Goal: Book appointment/travel/reservation

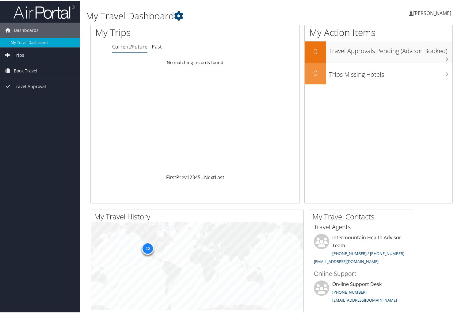
click at [25, 55] on link "Trips" at bounding box center [40, 54] width 80 height 15
click at [29, 97] on span "Book Travel" at bounding box center [26, 97] width 24 height 15
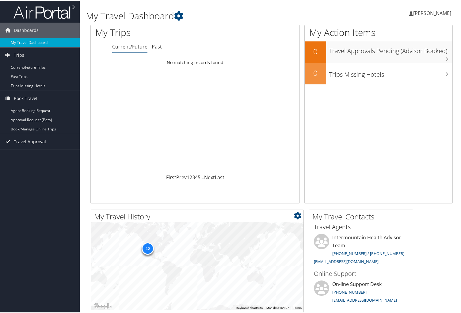
click at [149, 247] on div "12" at bounding box center [148, 247] width 12 height 12
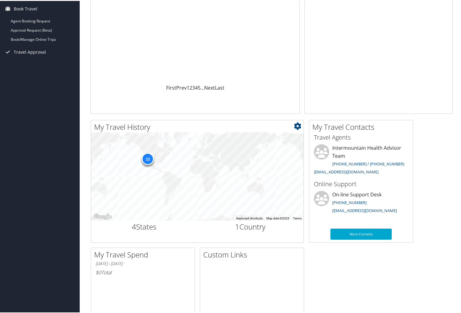
scroll to position [92, 0]
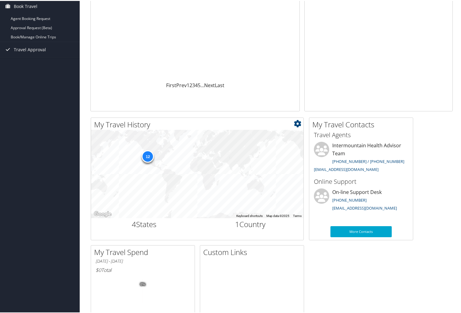
click at [148, 155] on div "12" at bounding box center [148, 155] width 12 height 12
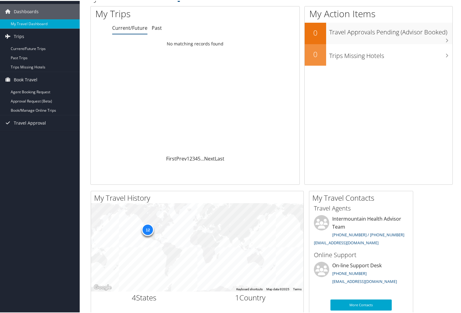
scroll to position [0, 0]
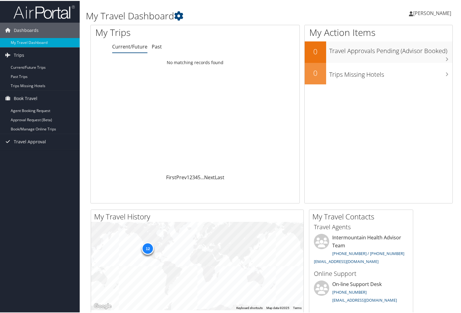
click at [179, 83] on div "Loading... No matching records found" at bounding box center [195, 114] width 209 height 116
click at [19, 66] on link "Current/Future Trips" at bounding box center [40, 66] width 80 height 9
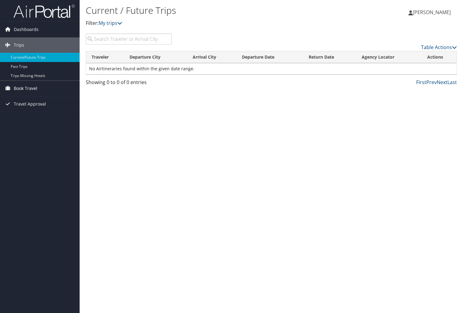
click at [22, 89] on span "Book Travel" at bounding box center [26, 88] width 24 height 15
click at [26, 120] on link "Book/Manage Online Trips" at bounding box center [40, 118] width 80 height 9
